Goal: Information Seeking & Learning: Learn about a topic

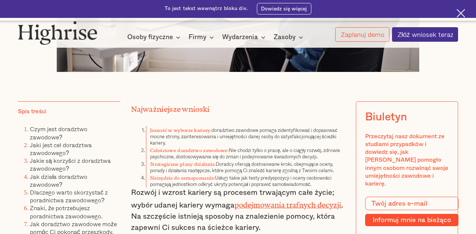
scroll to position [471, 0]
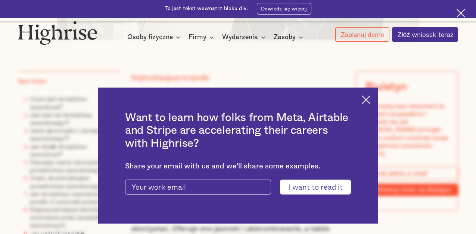
type input "Chcę to przeczytać"
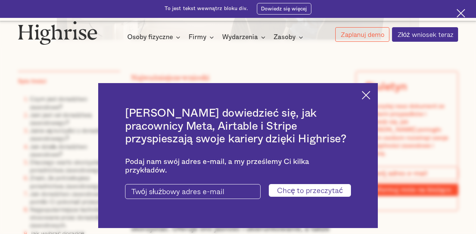
click at [370, 94] on img at bounding box center [366, 95] width 9 height 9
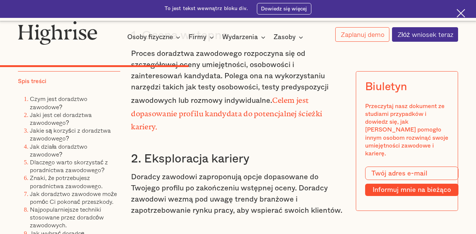
scroll to position [2823, 0]
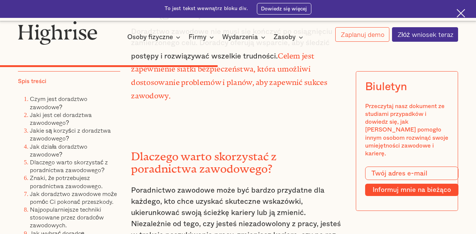
type input "INFORMUJ MNIE NA BIEŻĄCO"
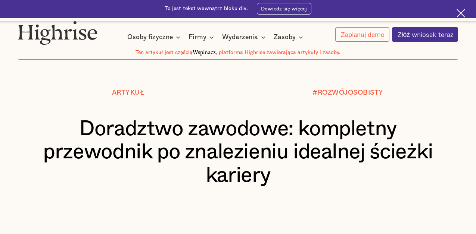
scroll to position [112, 0]
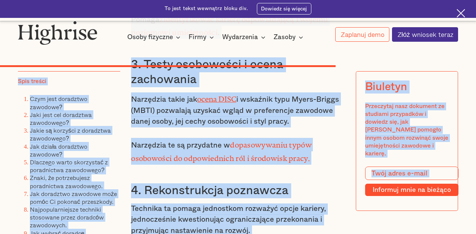
drag, startPoint x: 80, startPoint y: 65, endPoint x: 311, endPoint y: 213, distance: 274.3
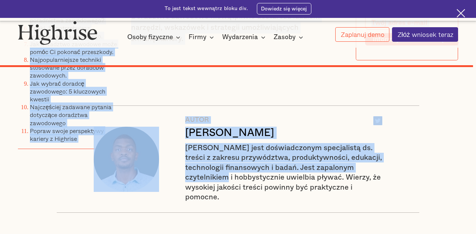
scroll to position [6415, 0]
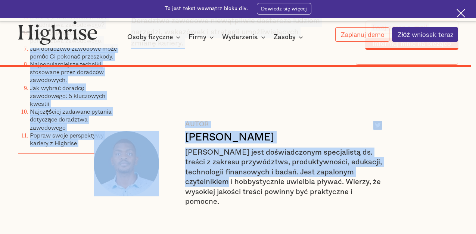
drag, startPoint x: 76, startPoint y: 59, endPoint x: 242, endPoint y: 117, distance: 175.2
copy div "Loremipsu dolorsit: ametconse adipiscing el seddoeiusmo temporin utlabor etdolo…"
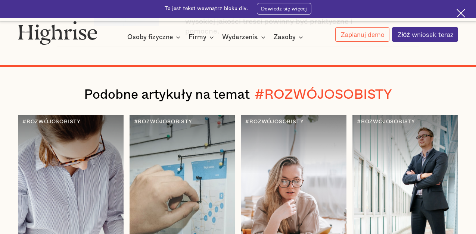
scroll to position [6602, 0]
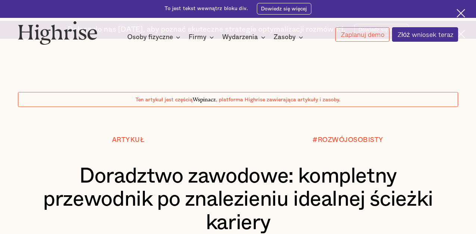
click at [444, 130] on div at bounding box center [238, 122] width 476 height 30
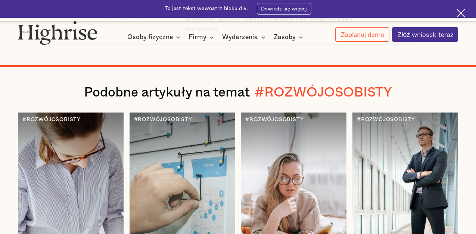
scroll to position [6608, 0]
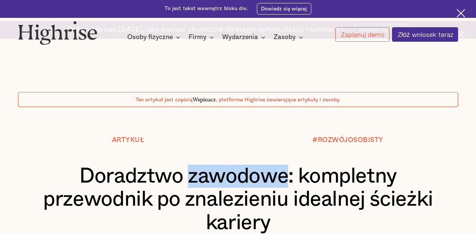
click at [270, 191] on font "Doradztwo zawodowe: kompletny przewodnik po znalezieniu idealnej ścieżki kariery" at bounding box center [238, 200] width 390 height 68
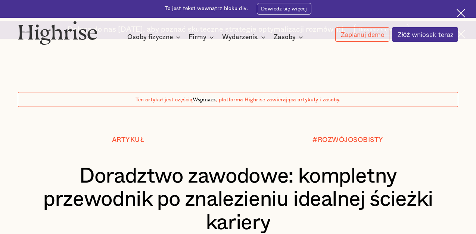
click at [464, 130] on div at bounding box center [461, 133] width 12 height 6
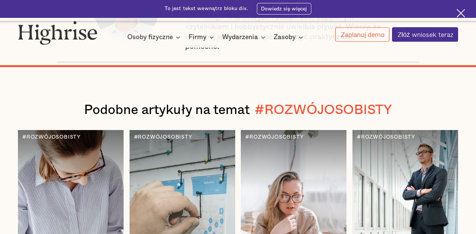
scroll to position [6607, 0]
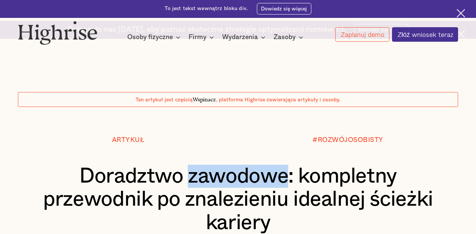
click at [271, 193] on font "Doradztwo zawodowe: kompletny przewodnik po znalezieniu idealnej ścieżki kariery" at bounding box center [238, 200] width 390 height 68
